Goal: Check status: Check status

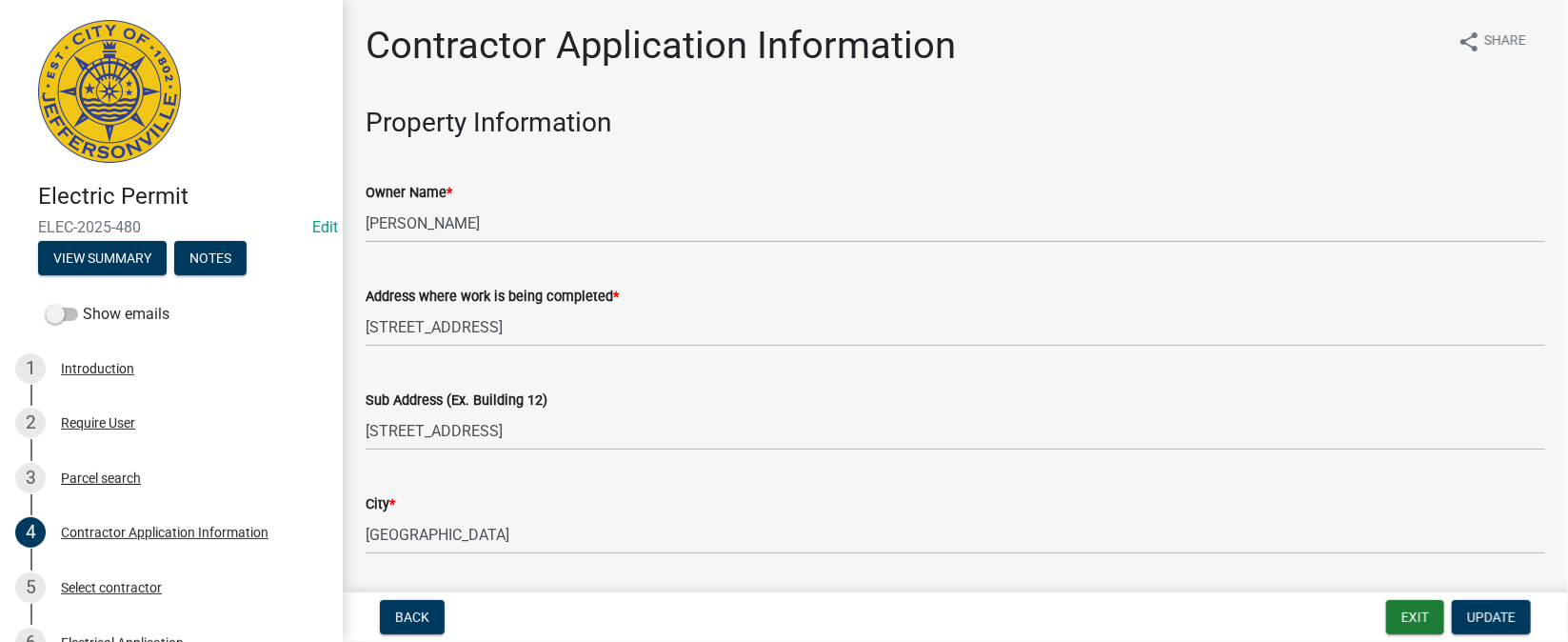
scroll to position [142, 0]
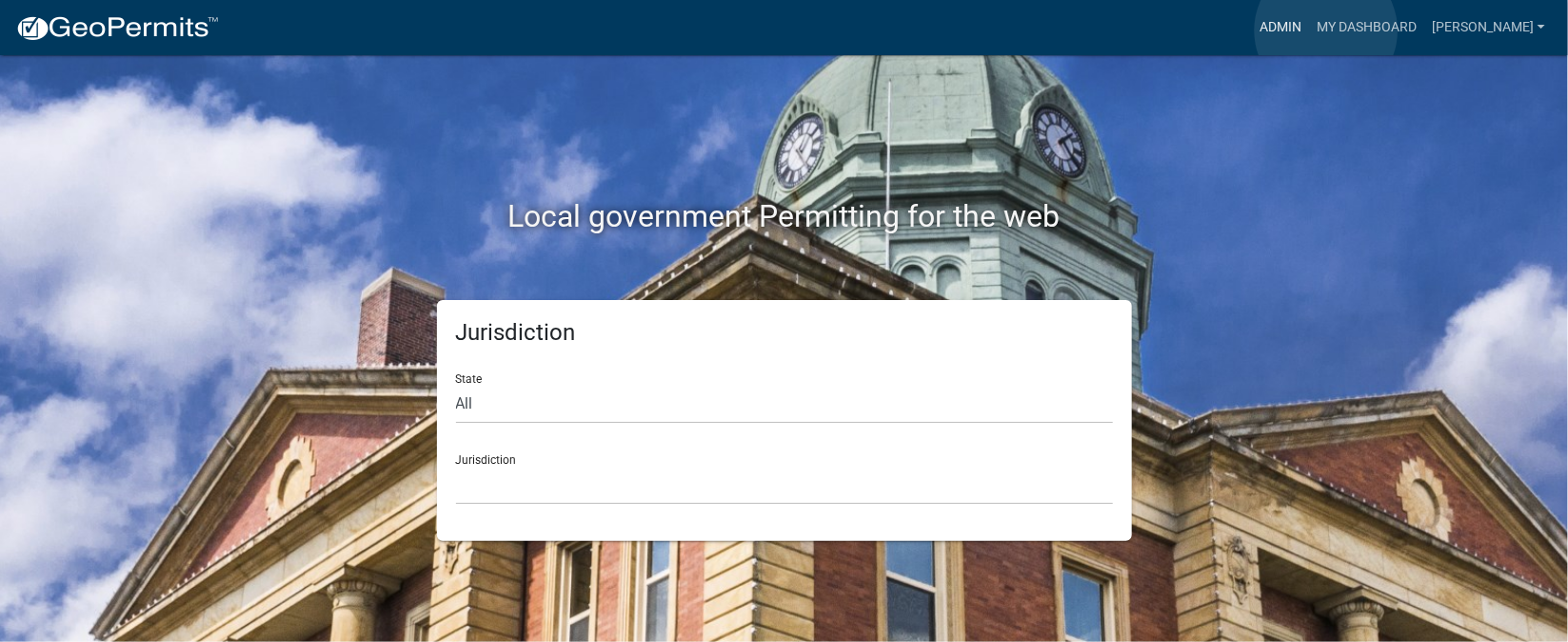
click at [1309, 30] on link "Admin" at bounding box center [1280, 28] width 57 height 36
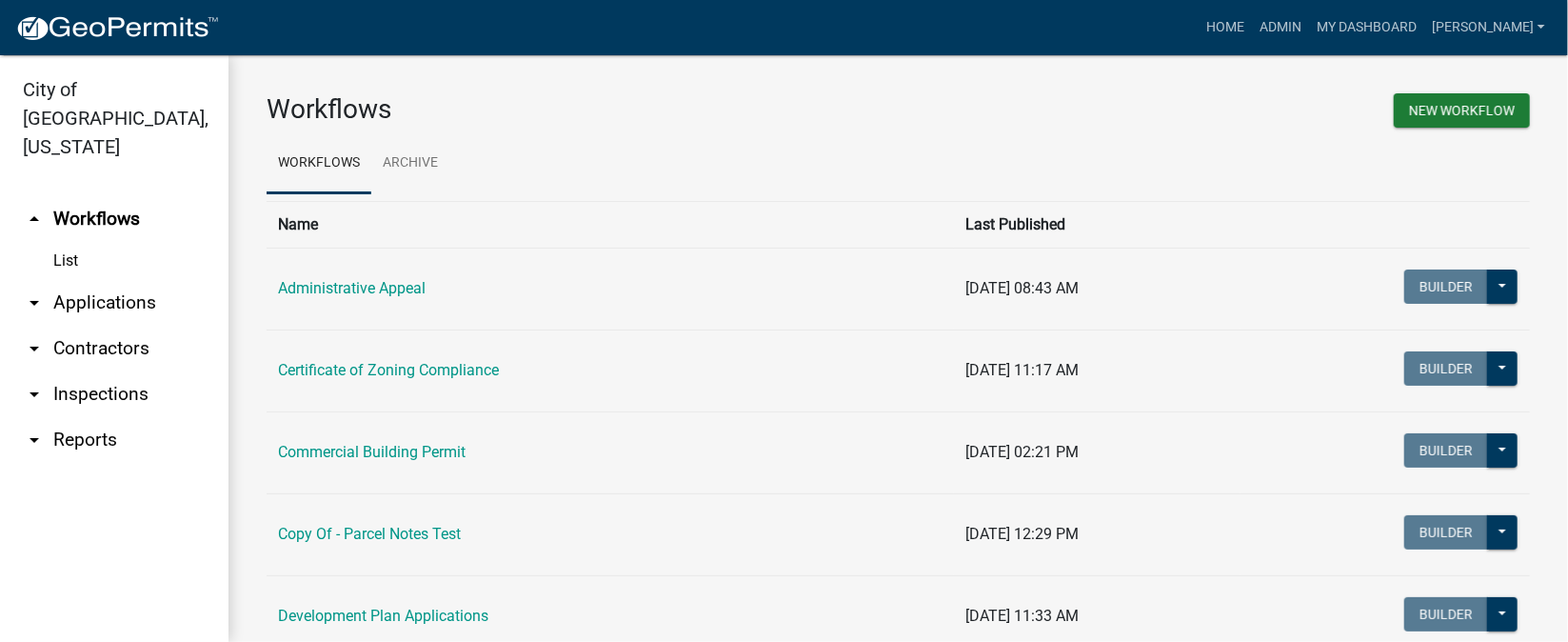
click at [109, 371] on link "arrow_drop_down Inspections" at bounding box center [114, 394] width 228 height 46
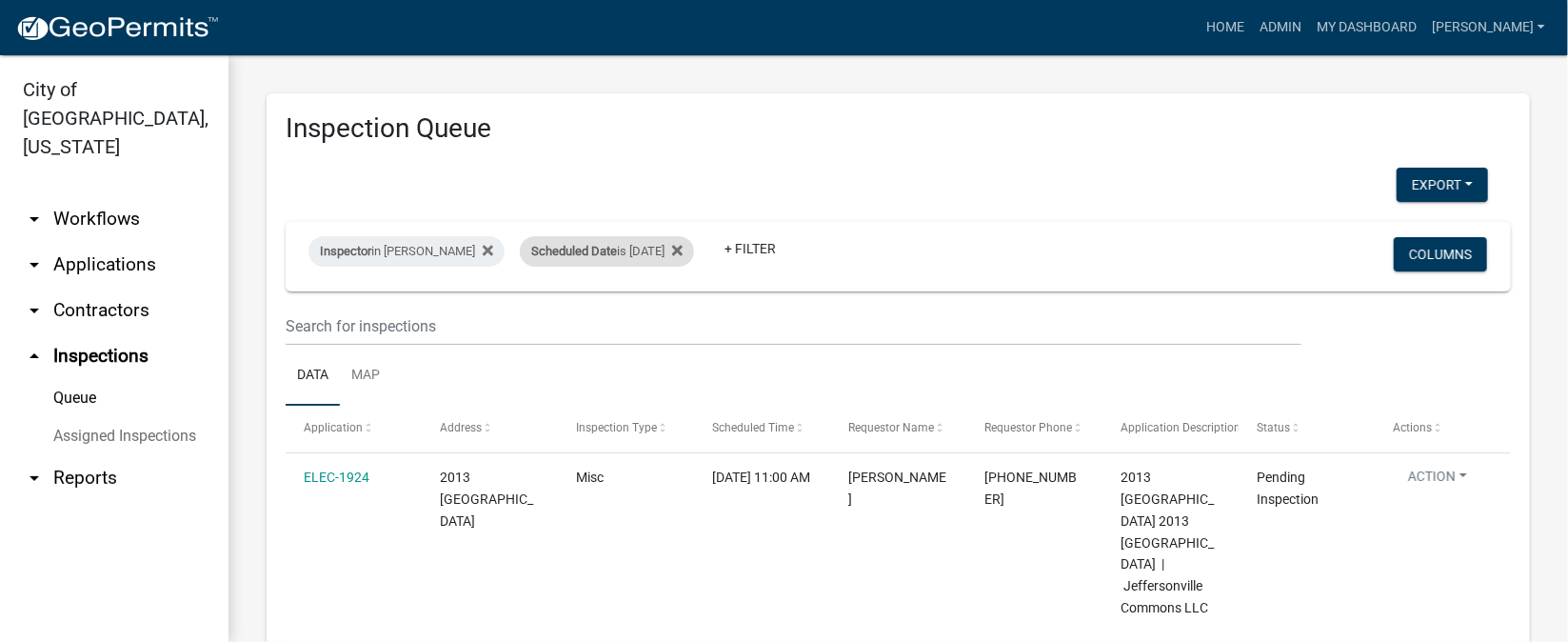
click at [634, 248] on div "Scheduled Date is [DATE]" at bounding box center [606, 251] width 174 height 30
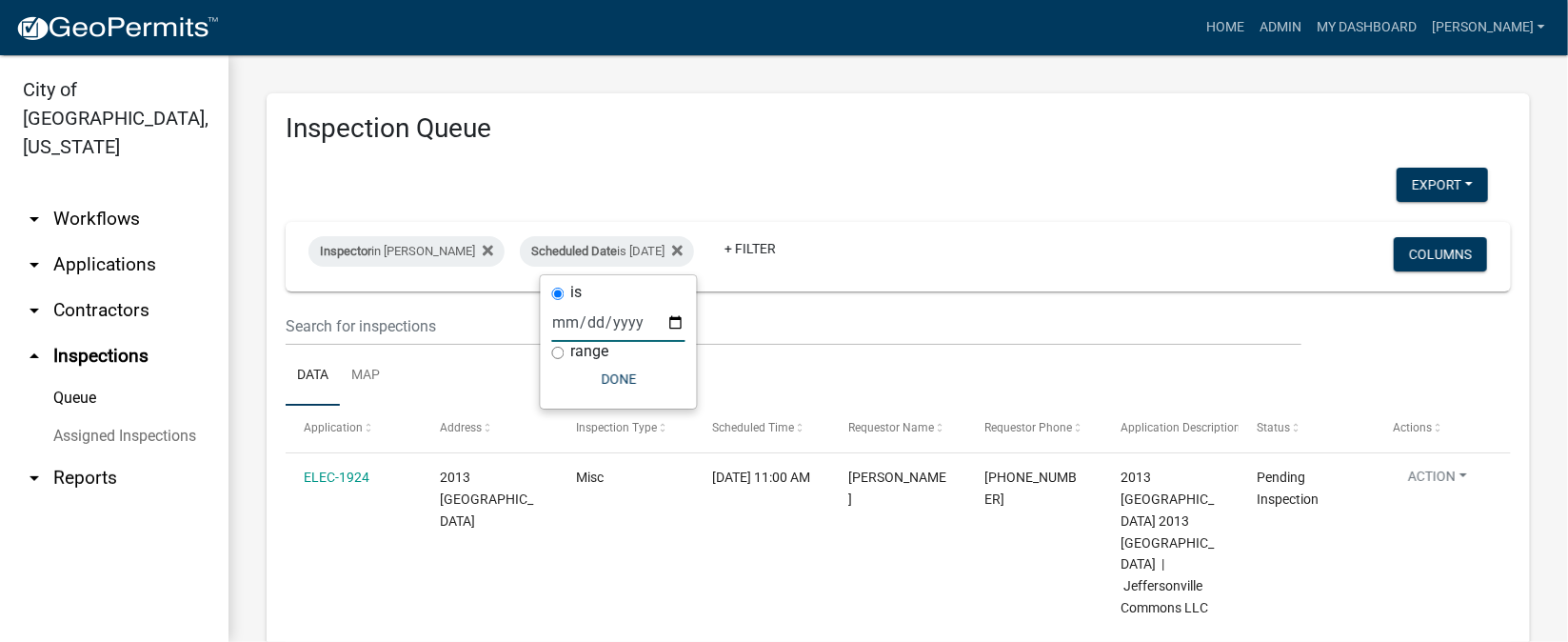
click at [675, 322] on input "2025-09-05" at bounding box center [619, 322] width 133 height 39
type input "2025-09-04"
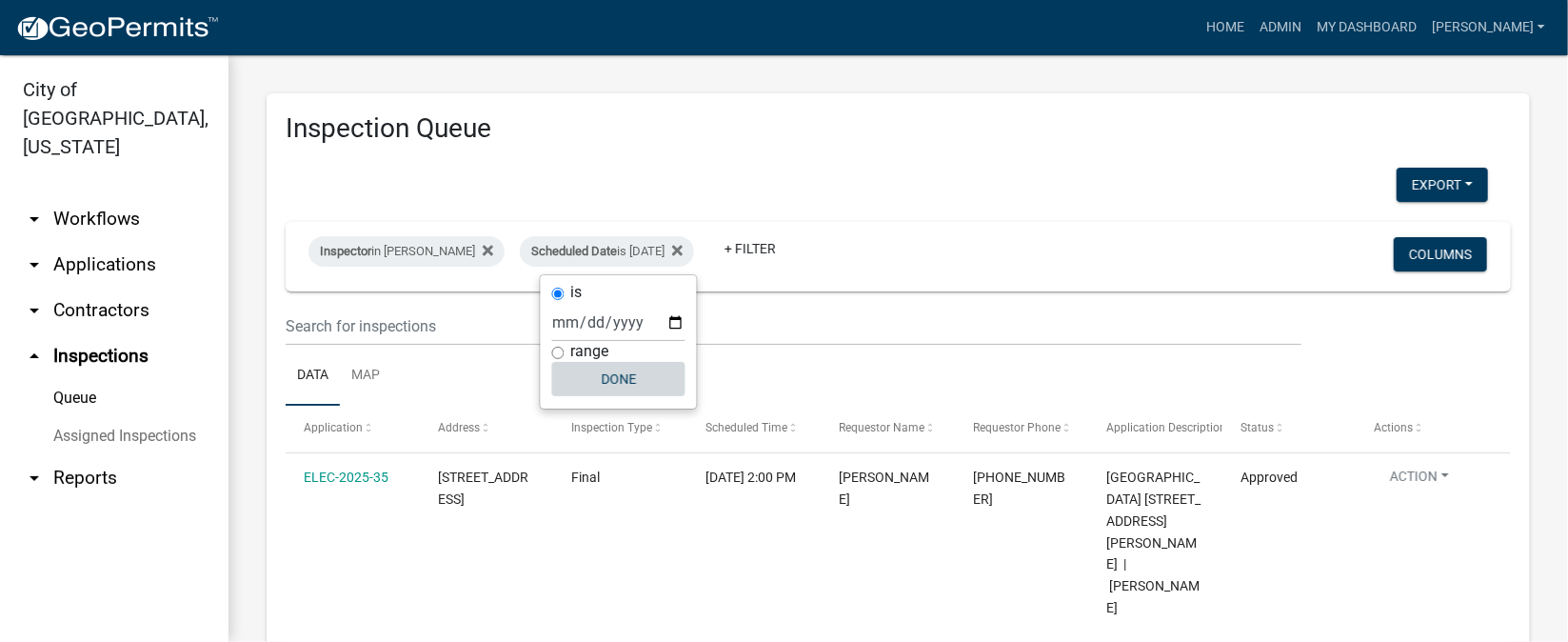
click at [655, 374] on button "Done" at bounding box center [619, 379] width 133 height 34
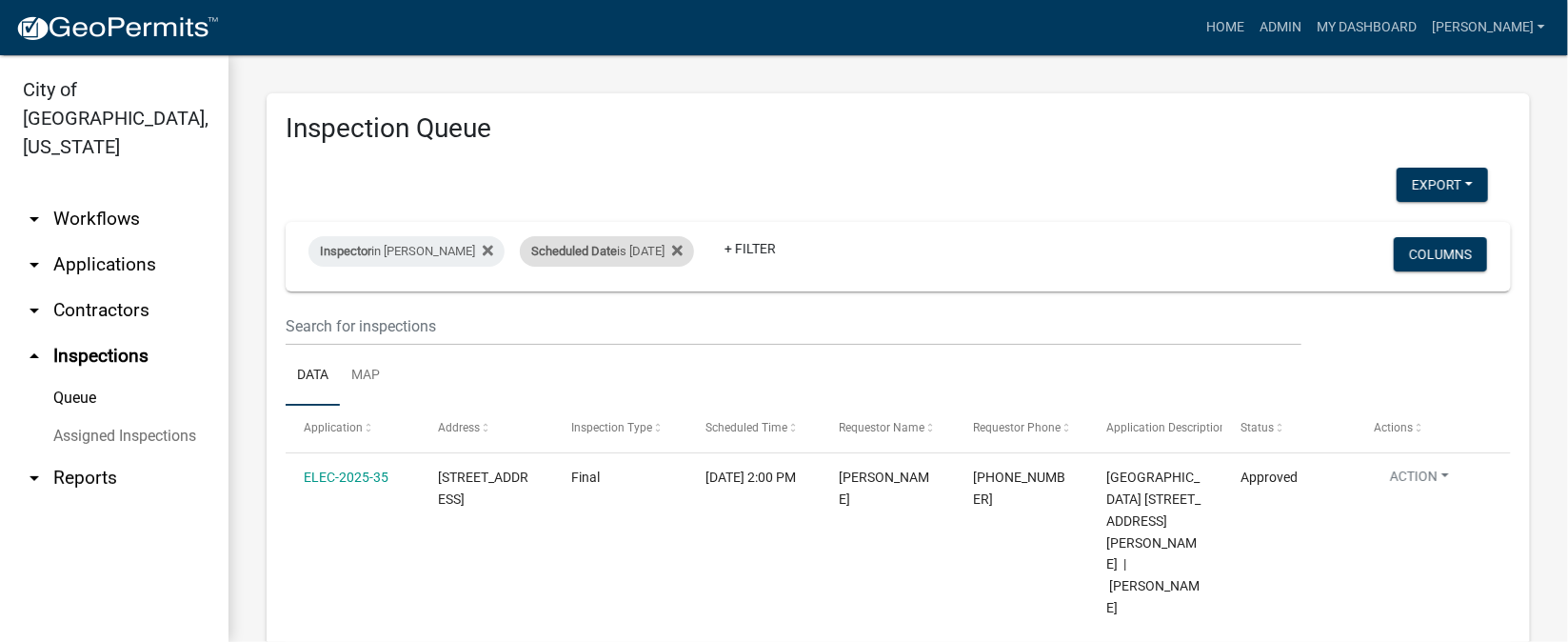
click at [685, 256] on div "Scheduled Date is 09/04/2025" at bounding box center [606, 251] width 174 height 30
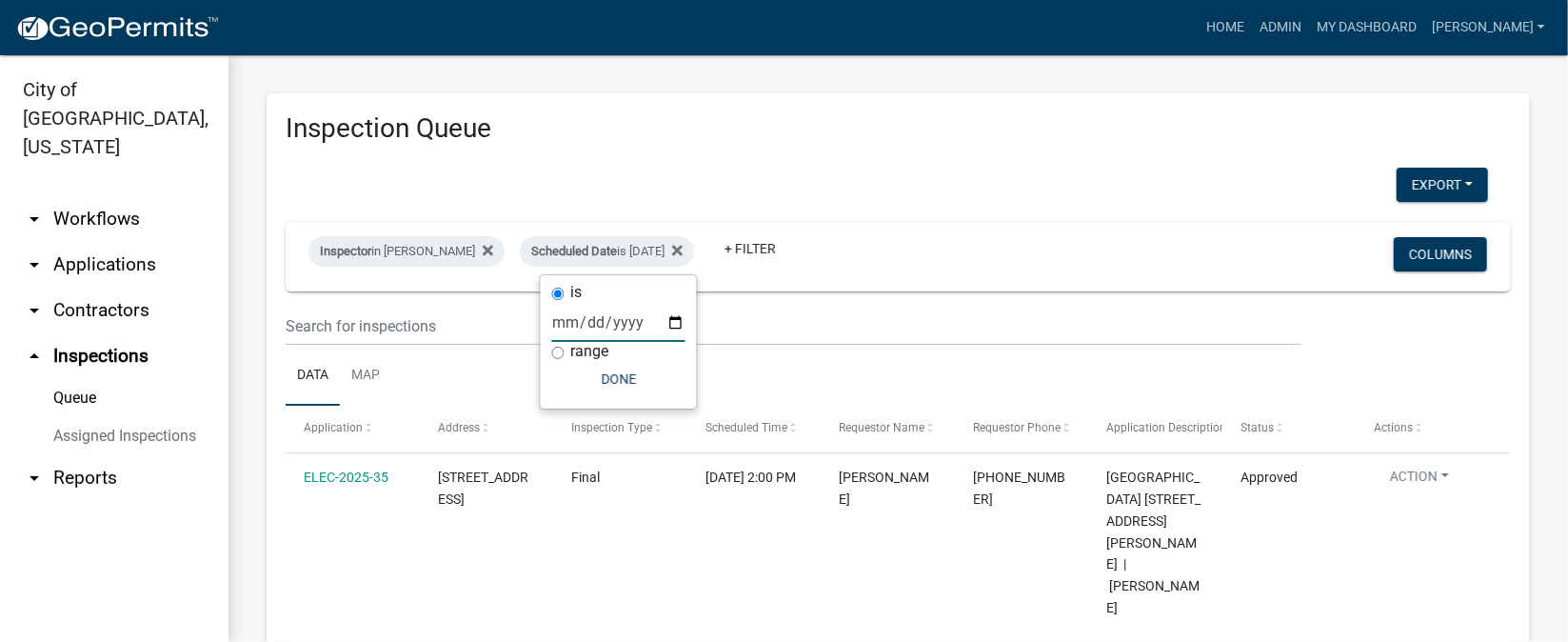
click at [673, 319] on input "2025-09-04" at bounding box center [619, 322] width 133 height 39
type input "2025-09-05"
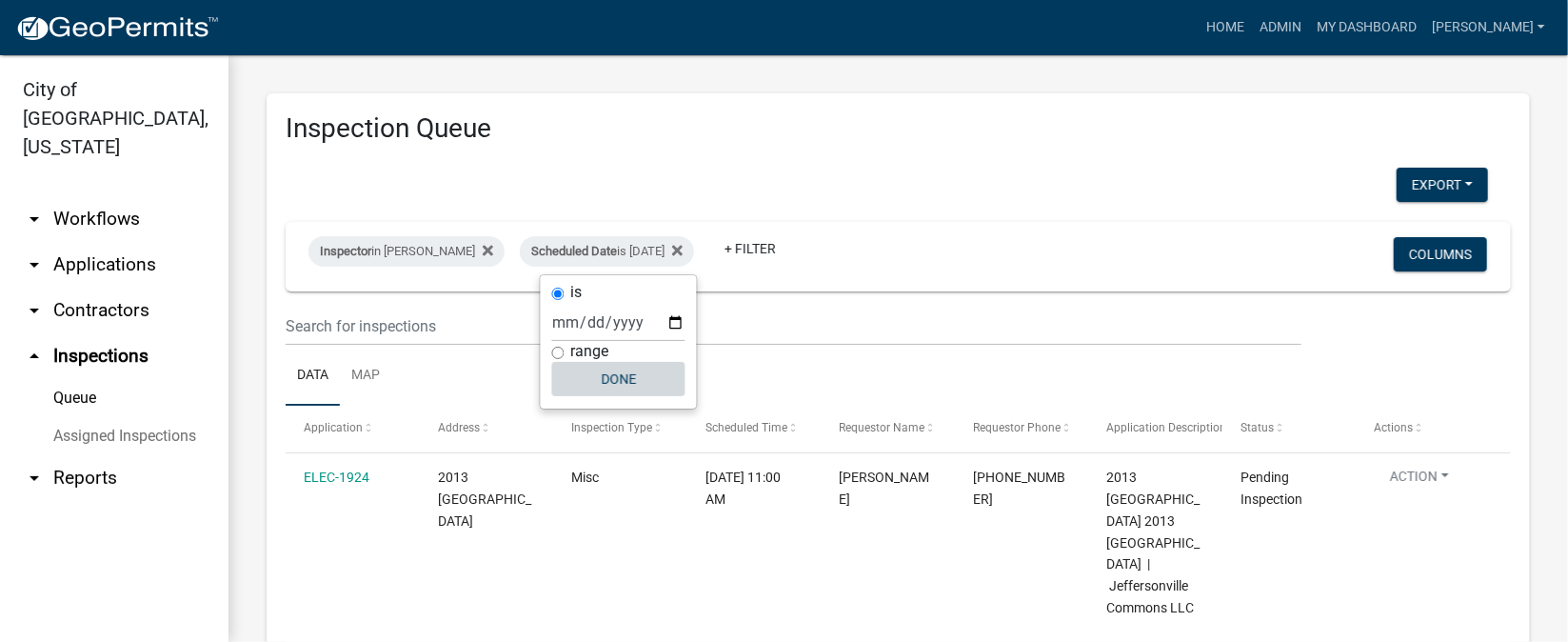
click at [621, 380] on button "Done" at bounding box center [619, 379] width 133 height 34
